Goal: Task Accomplishment & Management: Use online tool/utility

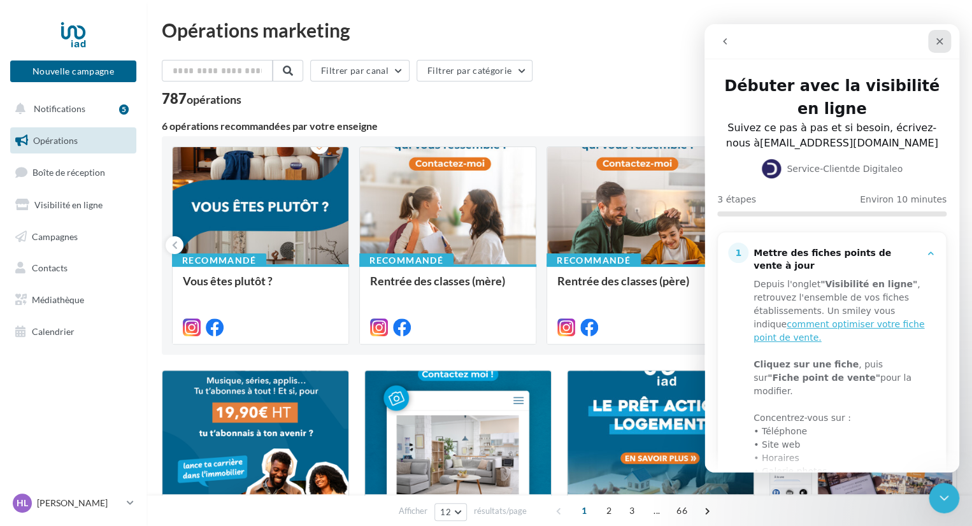
click at [938, 39] on icon "Fermer" at bounding box center [939, 41] width 7 height 7
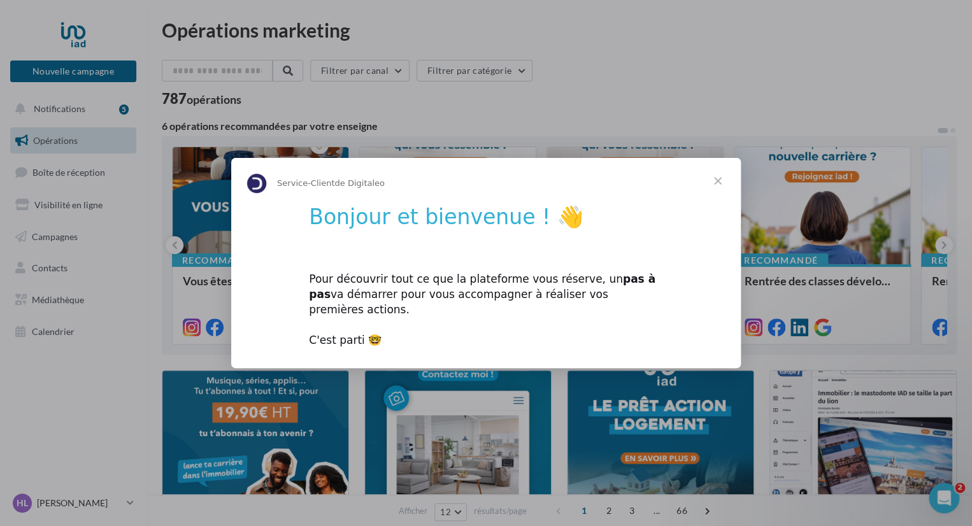
click at [716, 189] on span "Fermer" at bounding box center [718, 181] width 46 height 46
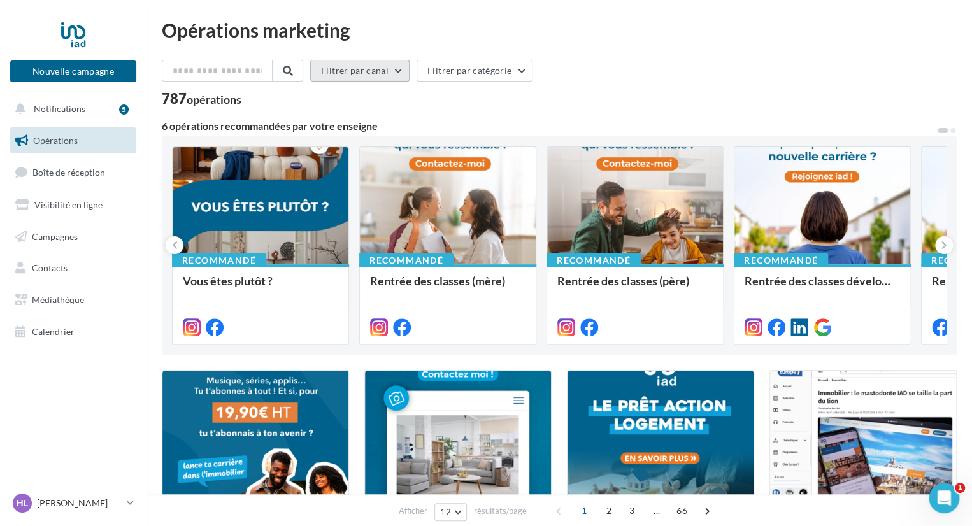
click at [407, 73] on button "Filtrer par canal" at bounding box center [359, 71] width 99 height 22
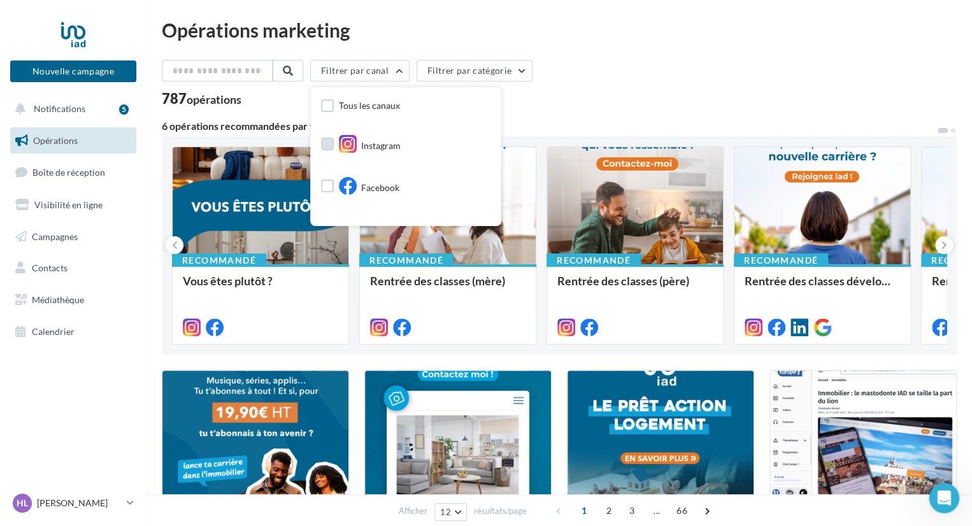
click at [334, 148] on label at bounding box center [327, 144] width 13 height 13
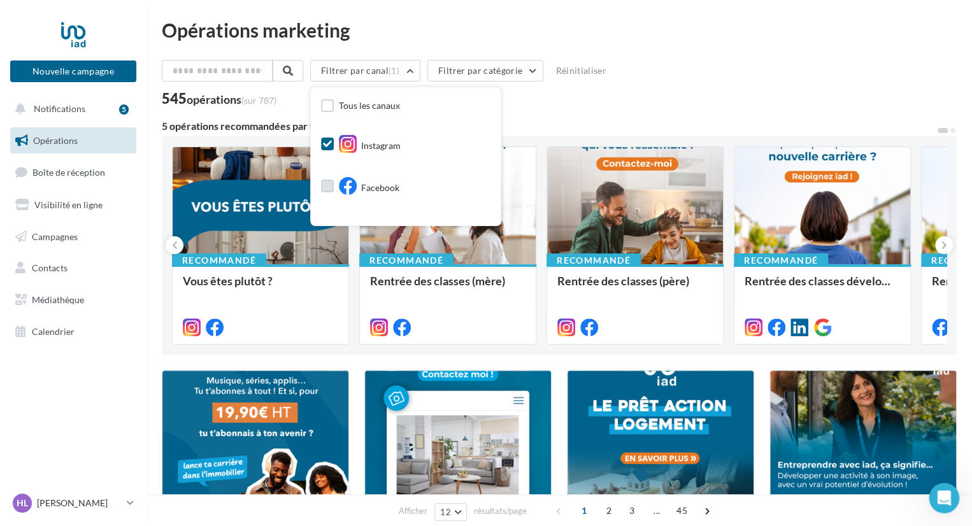
click at [331, 189] on label at bounding box center [327, 186] width 13 height 13
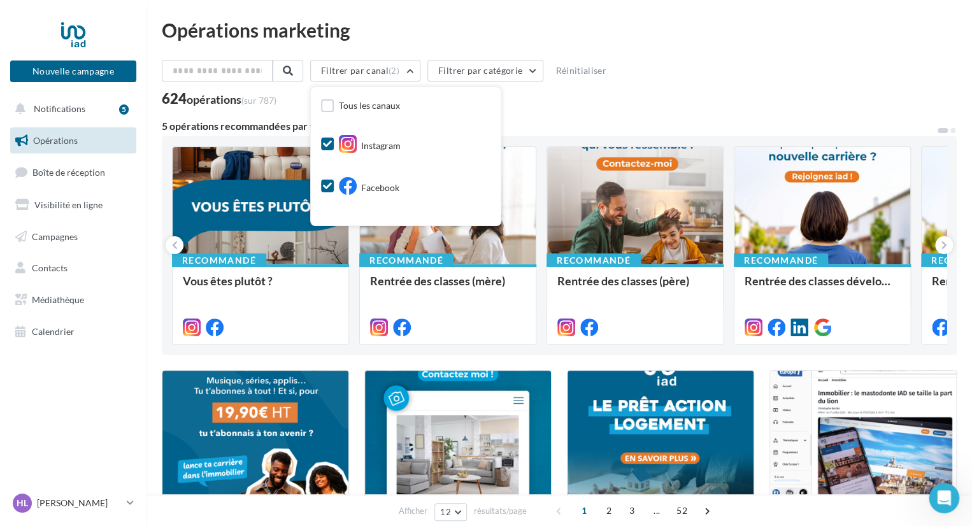
click at [675, 72] on div "Filtrer par canal (2) Tous les canaux Instagram Facebook Post LinkedIn Google P…" at bounding box center [559, 73] width 795 height 27
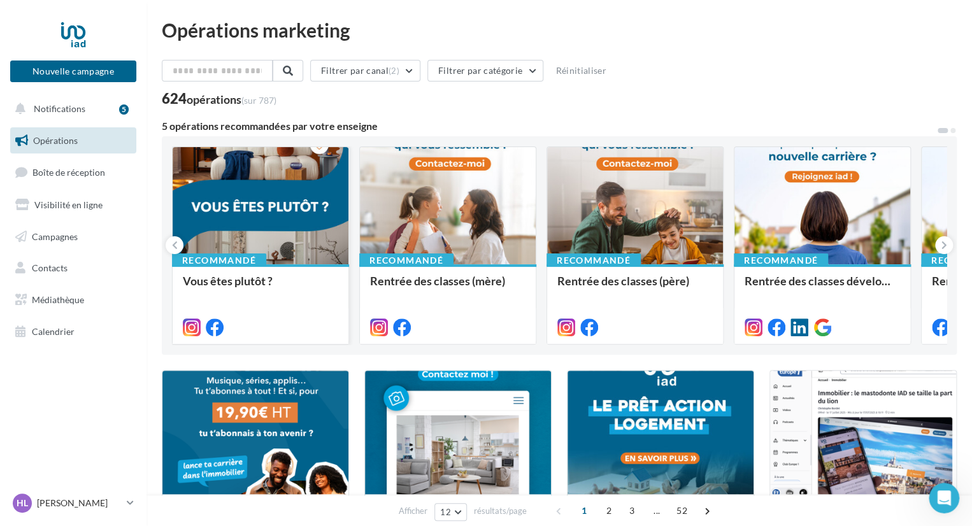
click at [255, 187] on div at bounding box center [261, 206] width 176 height 118
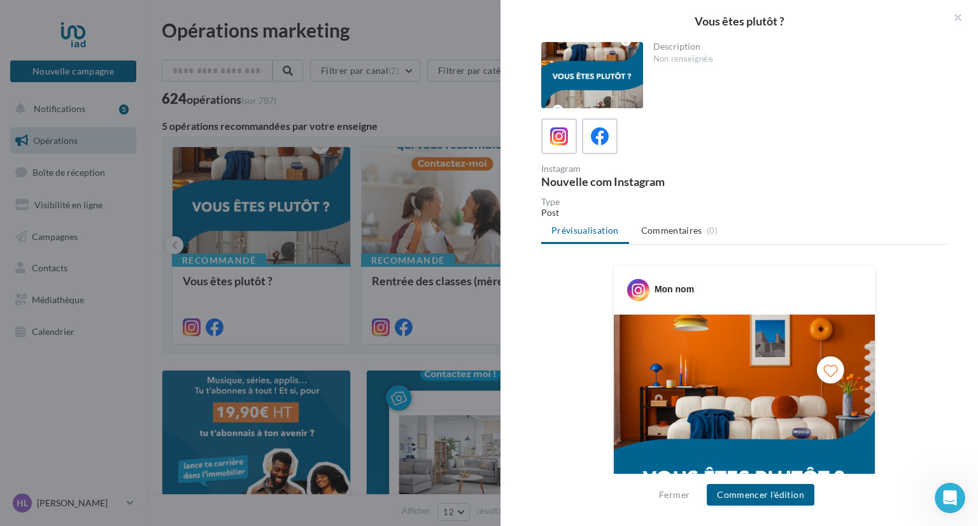
click at [766, 491] on button "Commencer l'édition" at bounding box center [761, 495] width 108 height 22
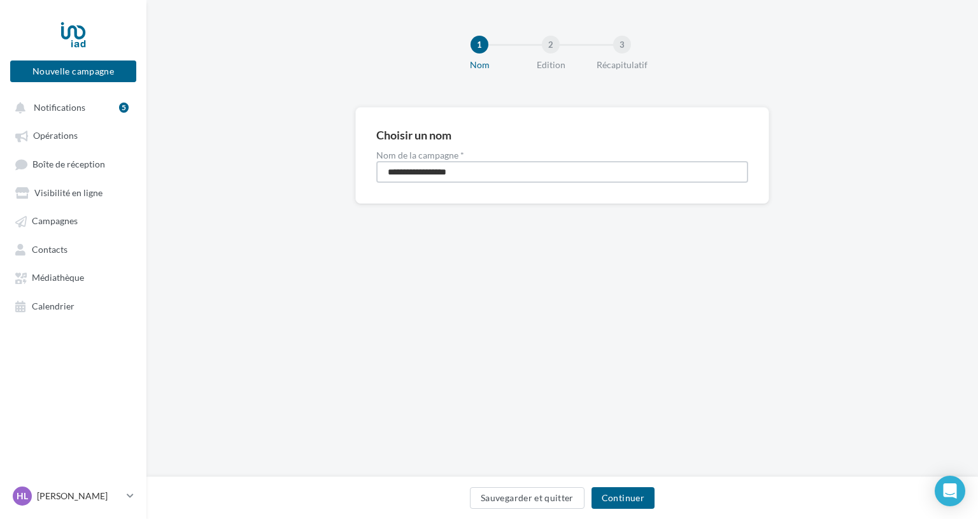
click at [432, 178] on input "**********" at bounding box center [562, 172] width 372 height 22
click at [606, 500] on button "Continuer" at bounding box center [623, 498] width 63 height 22
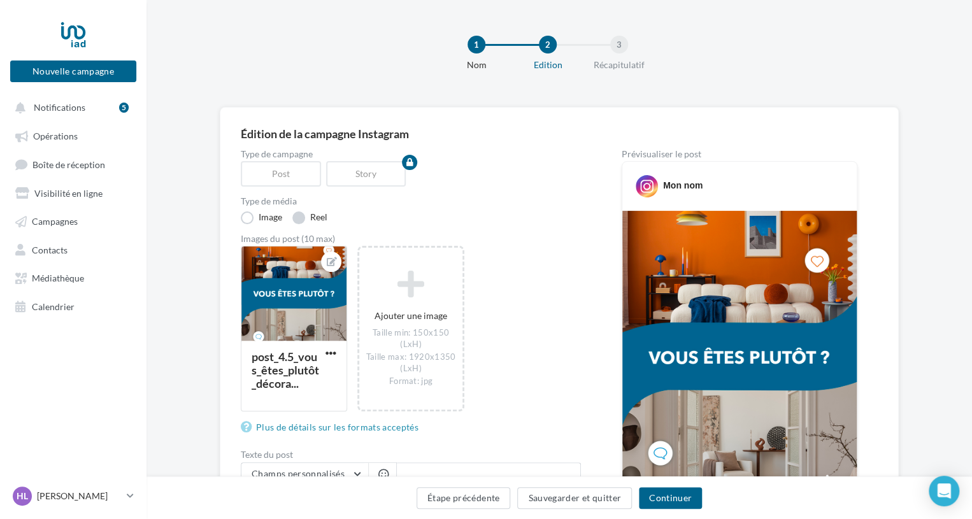
click at [301, 217] on label "Reel" at bounding box center [309, 217] width 35 height 13
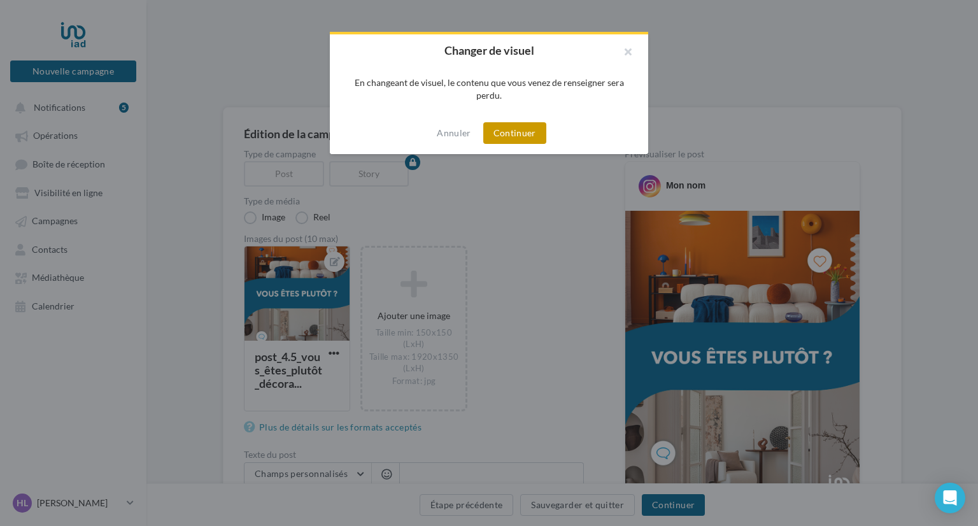
click at [519, 128] on button "Continuer" at bounding box center [514, 133] width 63 height 22
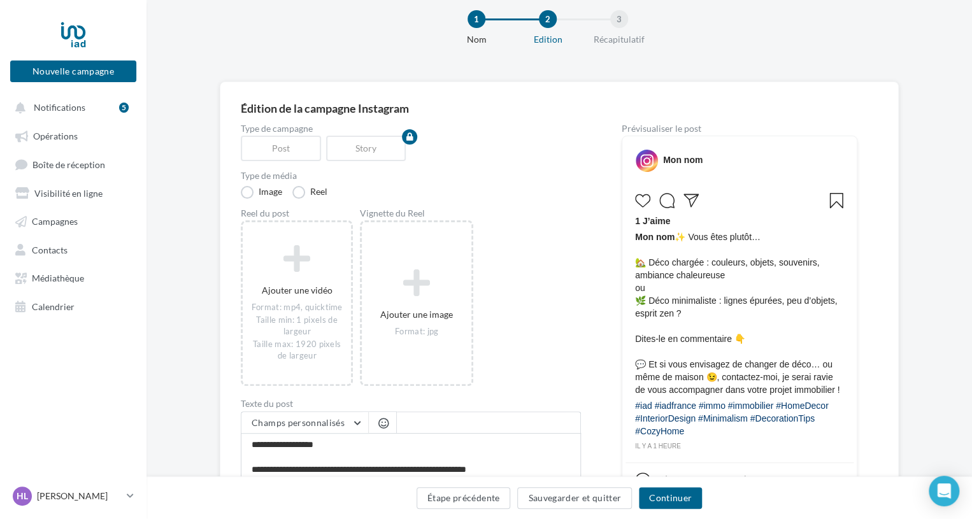
scroll to position [11, 0]
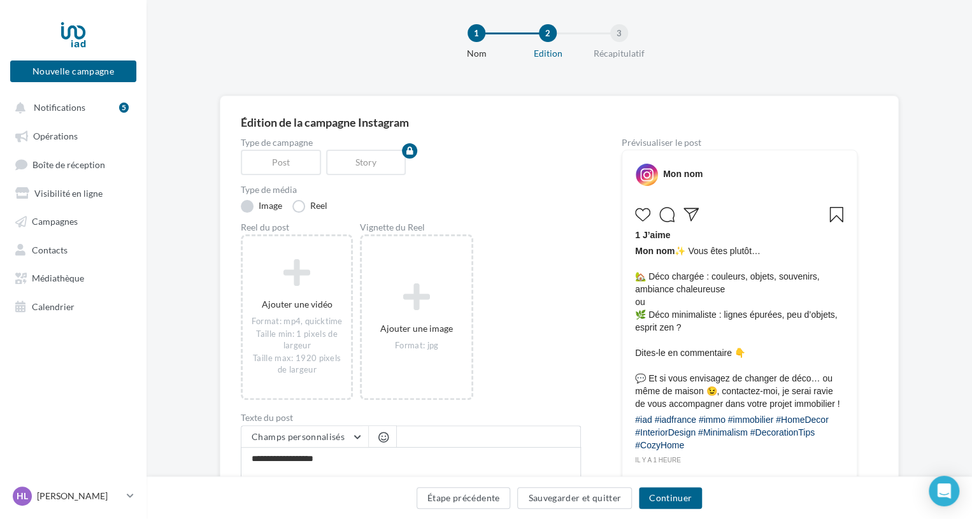
click at [250, 207] on label "Image" at bounding box center [261, 206] width 41 height 13
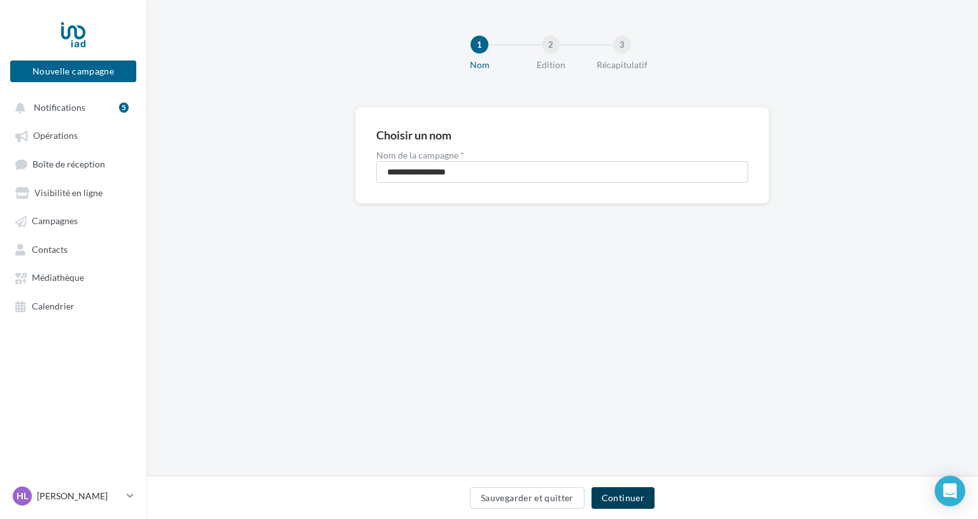
click at [622, 494] on button "Continuer" at bounding box center [623, 498] width 63 height 22
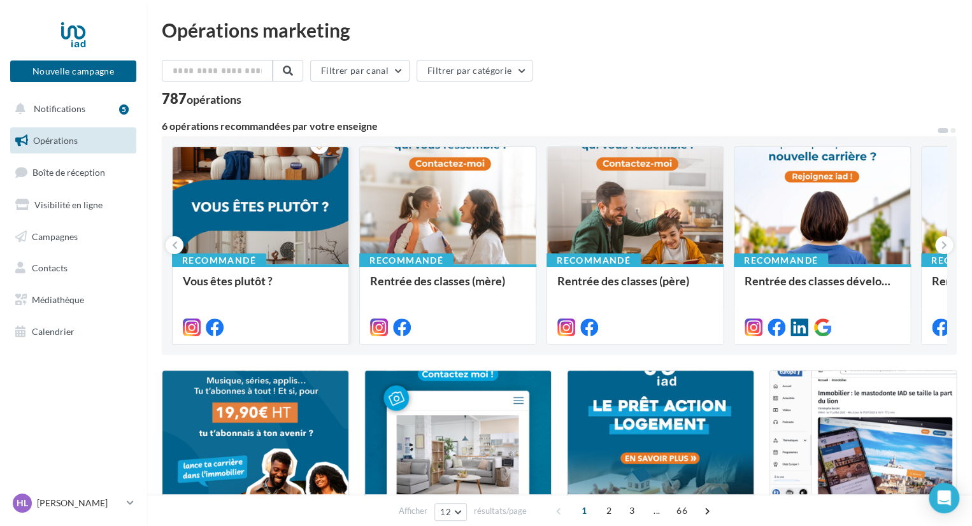
click at [316, 214] on div at bounding box center [261, 206] width 176 height 118
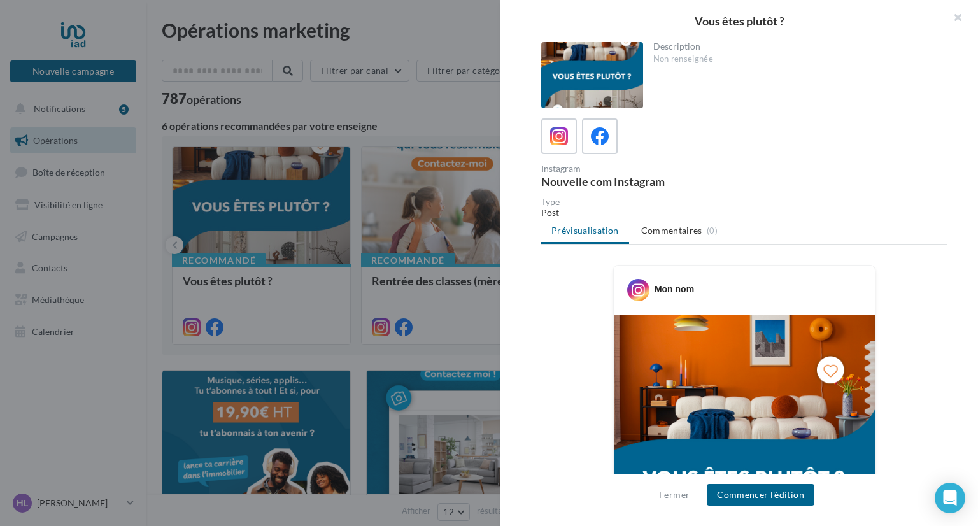
click at [724, 378] on img at bounding box center [744, 479] width 261 height 329
click at [759, 500] on button "Commencer l'édition" at bounding box center [761, 495] width 108 height 22
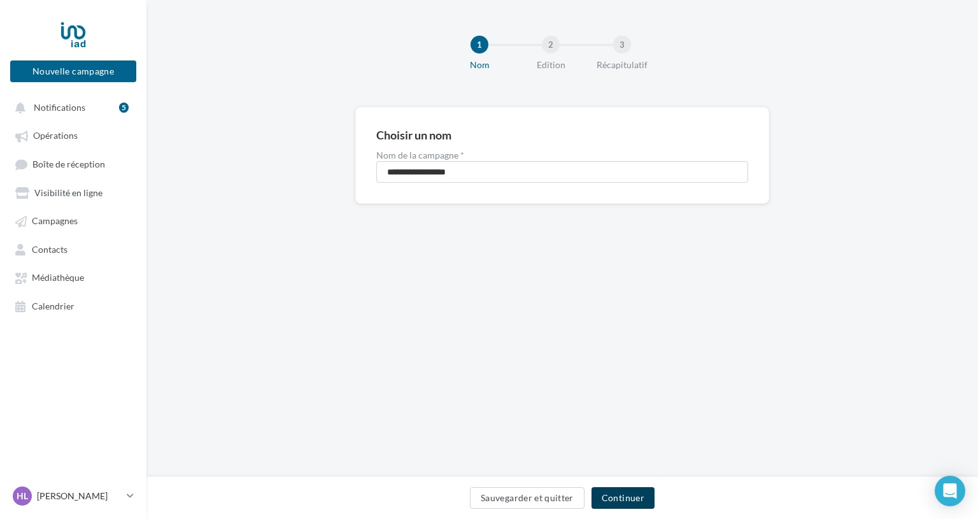
click at [633, 489] on button "Continuer" at bounding box center [623, 498] width 63 height 22
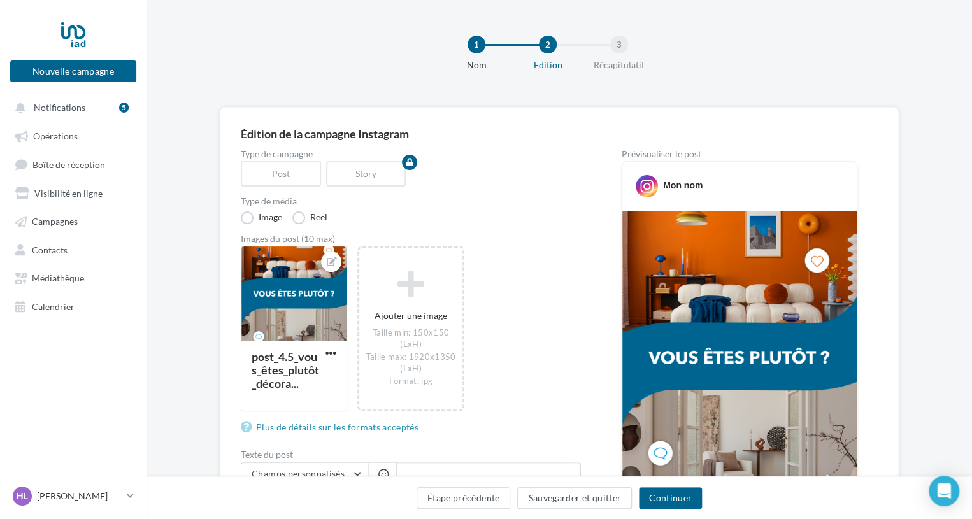
click at [650, 361] on img at bounding box center [739, 359] width 234 height 296
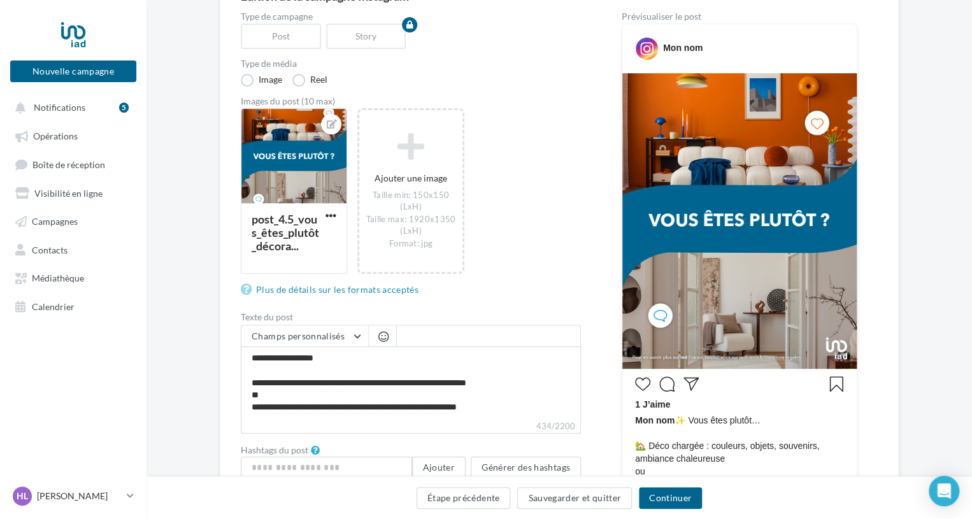
scroll to position [134, 0]
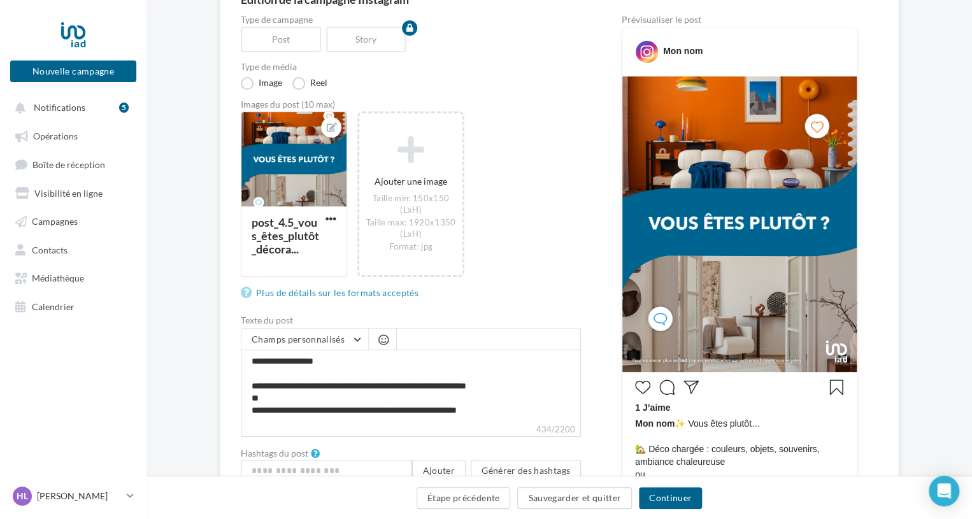
click at [680, 206] on img at bounding box center [739, 224] width 234 height 296
click at [273, 183] on div at bounding box center [293, 160] width 105 height 96
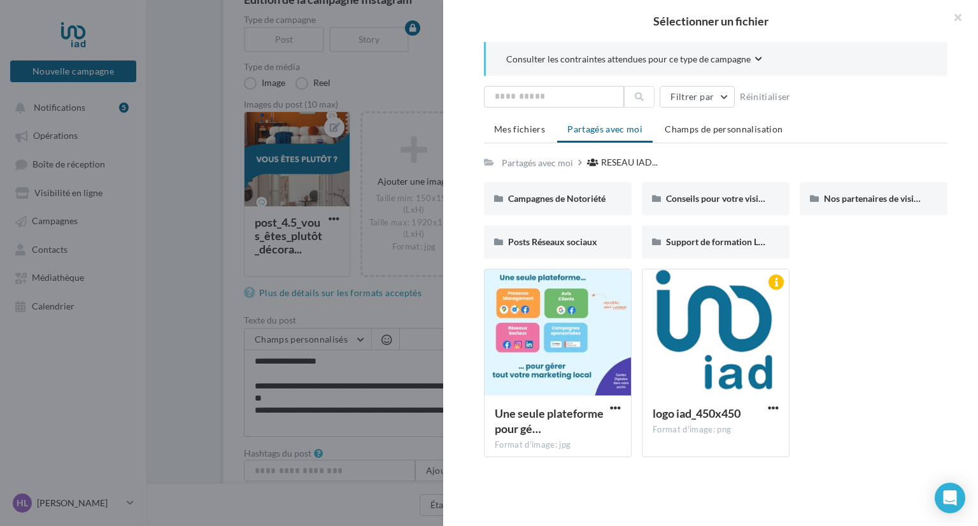
click at [612, 57] on span "Consulter les contraintes attendues pour ce type de campagne" at bounding box center [628, 59] width 245 height 13
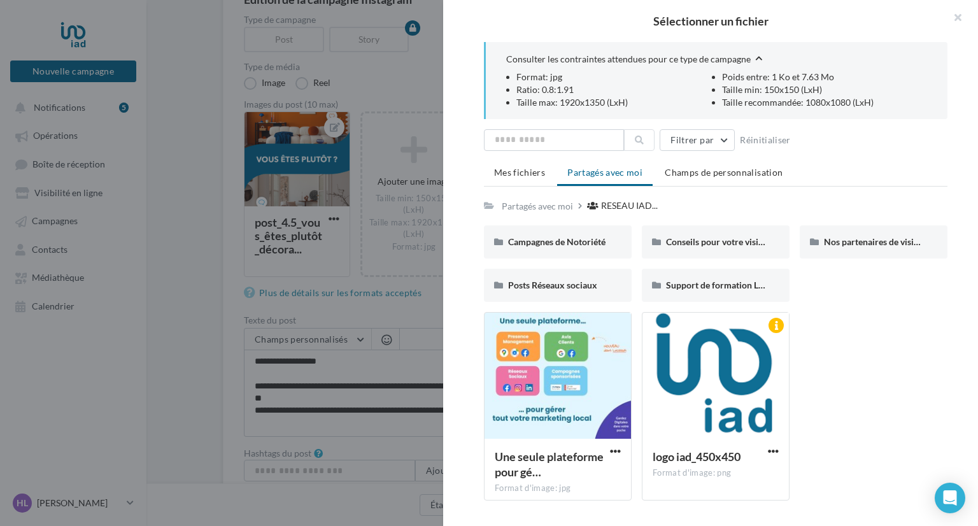
click at [612, 57] on span "Consulter les contraintes attendues pour ce type de campagne" at bounding box center [628, 59] width 245 height 13
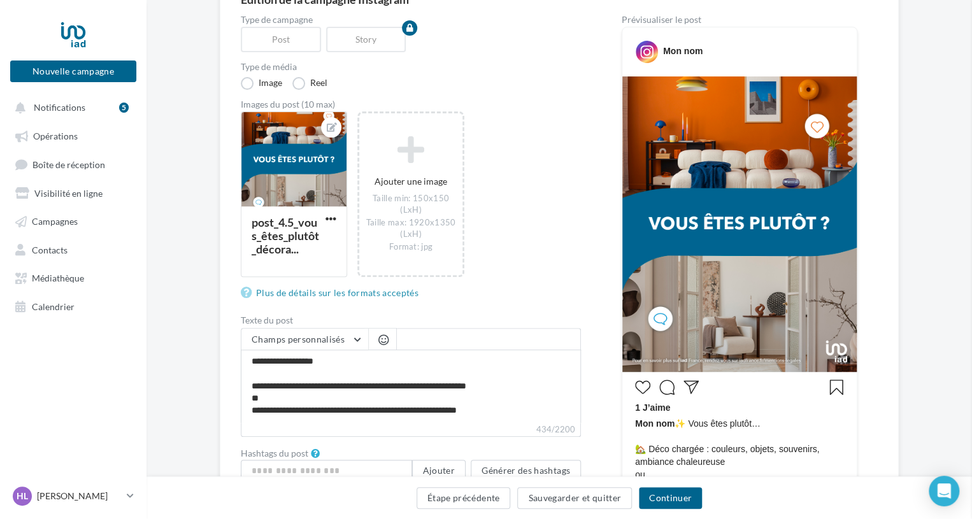
click at [410, 85] on div "Type de campagne Post Story Type de média Image Reel Images du post (10 max) po…" at bounding box center [411, 365] width 340 height 700
click at [721, 261] on img at bounding box center [739, 224] width 234 height 296
click at [731, 216] on img at bounding box center [739, 224] width 234 height 296
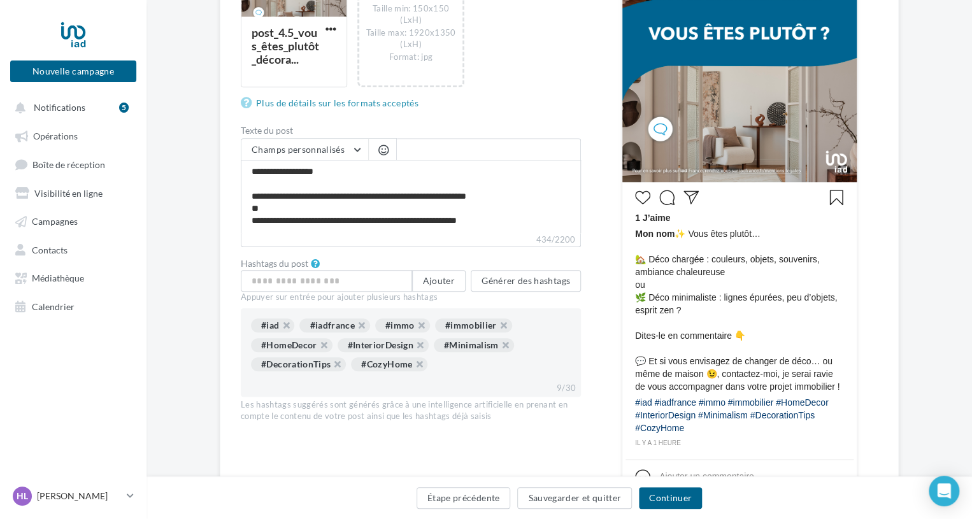
scroll to position [427, 0]
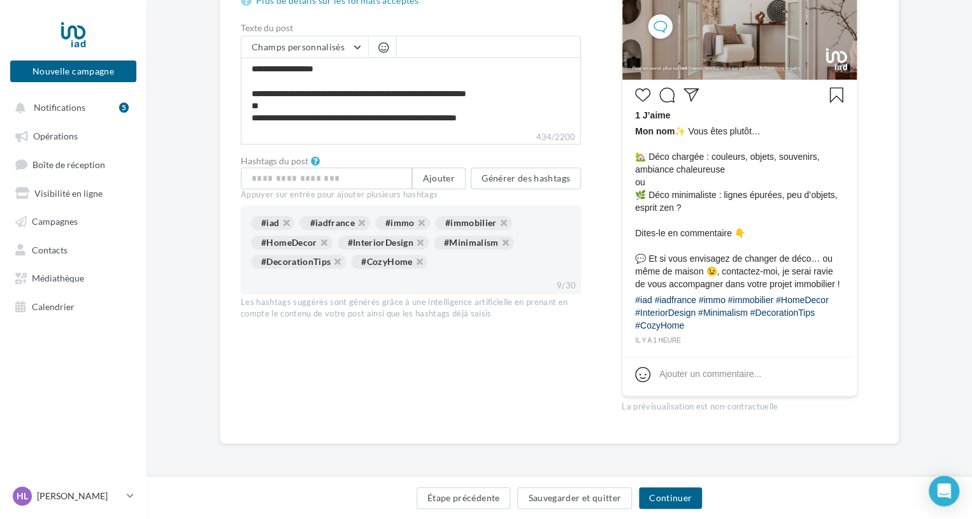
drag, startPoint x: 679, startPoint y: 130, endPoint x: 732, endPoint y: 323, distance: 200.1
click at [732, 323] on div "1 J’aime Mon nom ✨ Vous êtes plutôt… 🏡 Déco chargée : couleurs, objets, souveni…" at bounding box center [740, 215] width 228 height 264
copy div "✨ Vous êtes plutôt… 🏡 Déco chargée : couleurs, objets, souvenirs, ambiance chal…"
click at [859, 312] on div "Type de campagne Post Story Type de média Image Reel Images du post (10 max) po…" at bounding box center [559, 73] width 637 height 700
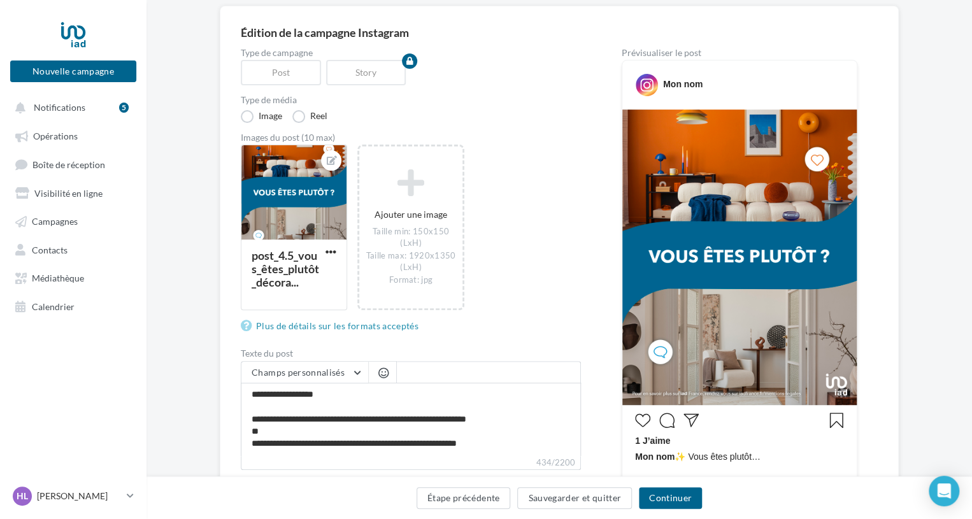
scroll to position [102, 0]
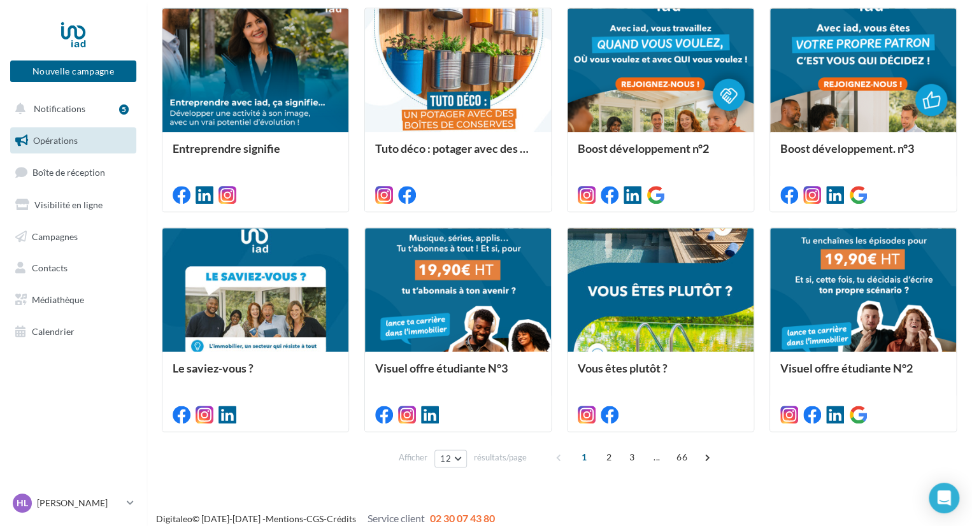
scroll to position [594, 0]
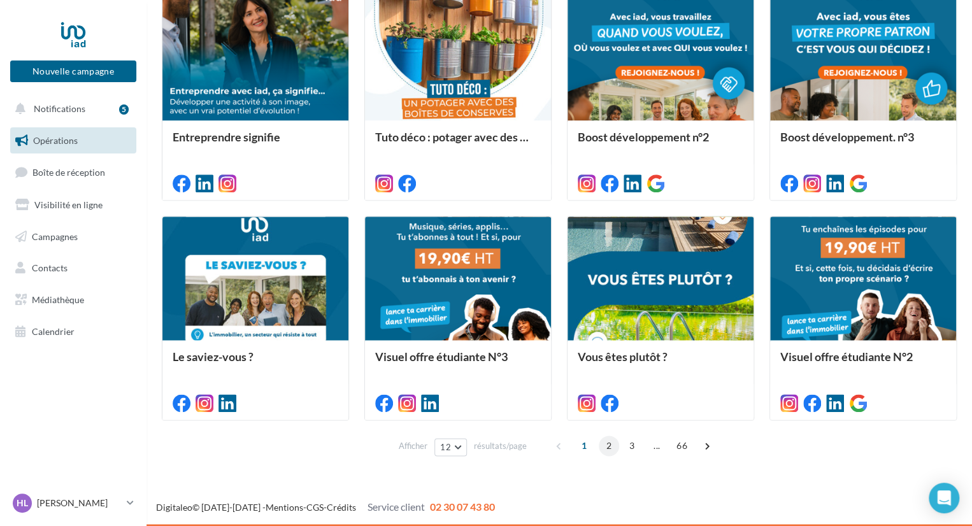
click at [607, 445] on span "2" at bounding box center [609, 446] width 20 height 20
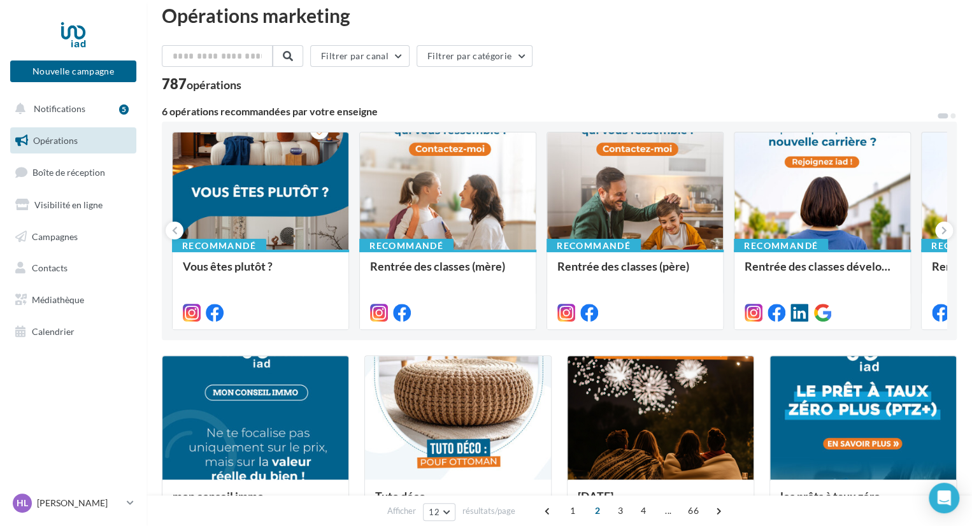
scroll to position [0, 0]
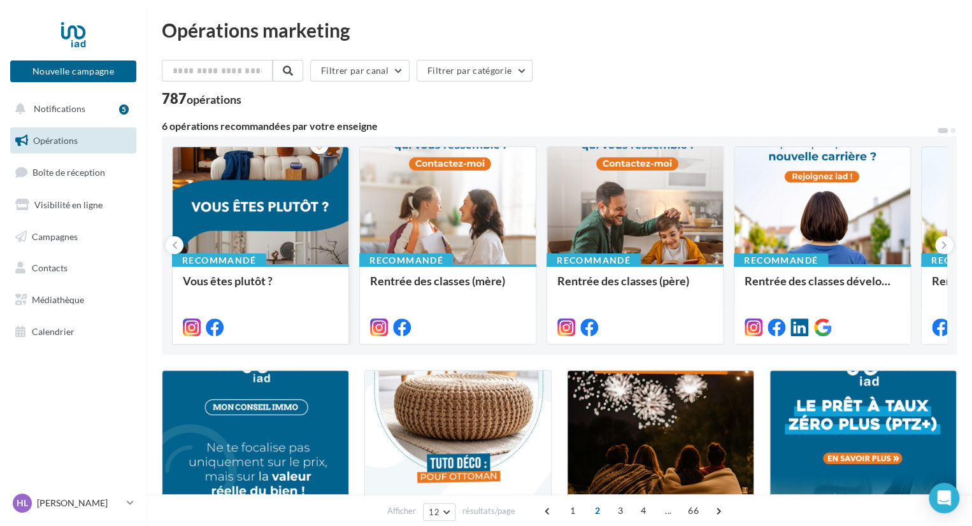
click at [250, 227] on div at bounding box center [261, 206] width 176 height 118
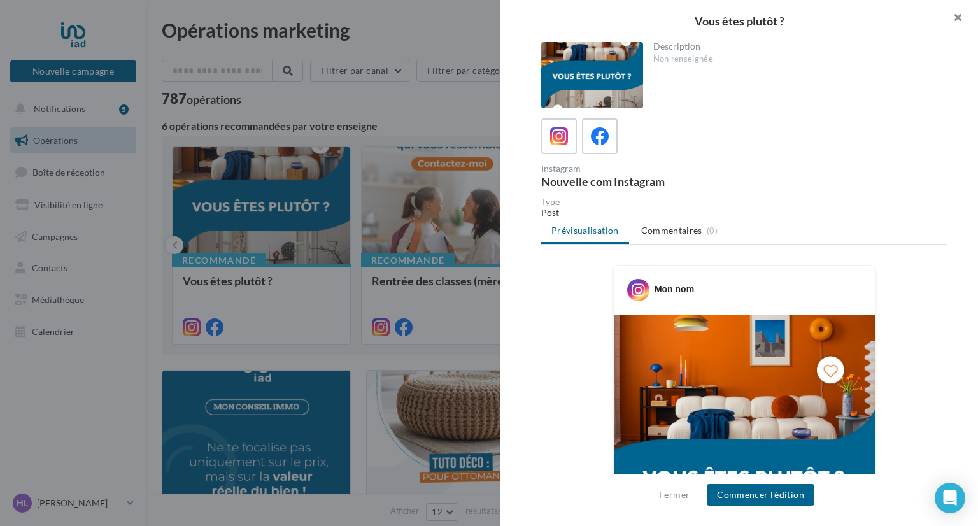
click at [958, 16] on button "button" at bounding box center [953, 19] width 51 height 38
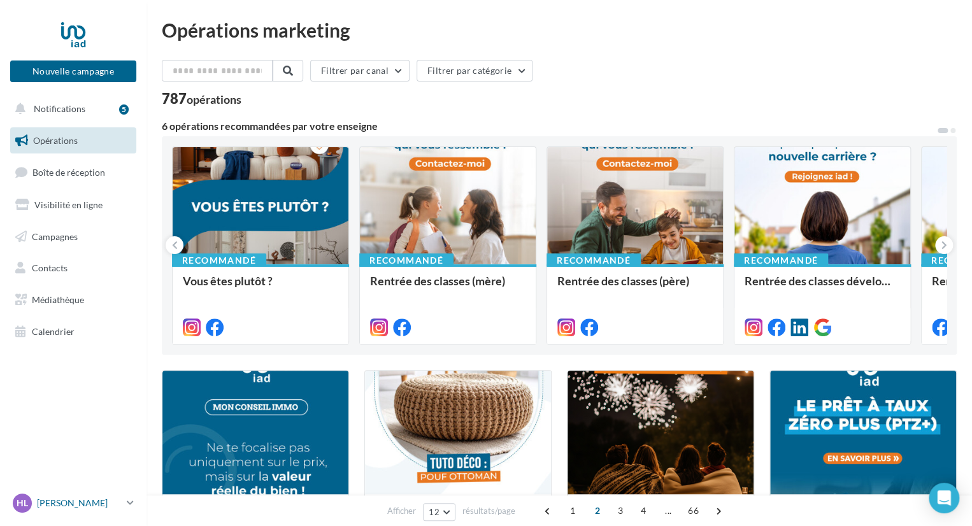
click at [93, 501] on p "[PERSON_NAME]" at bounding box center [79, 503] width 85 height 13
